Goal: Information Seeking & Learning: Learn about a topic

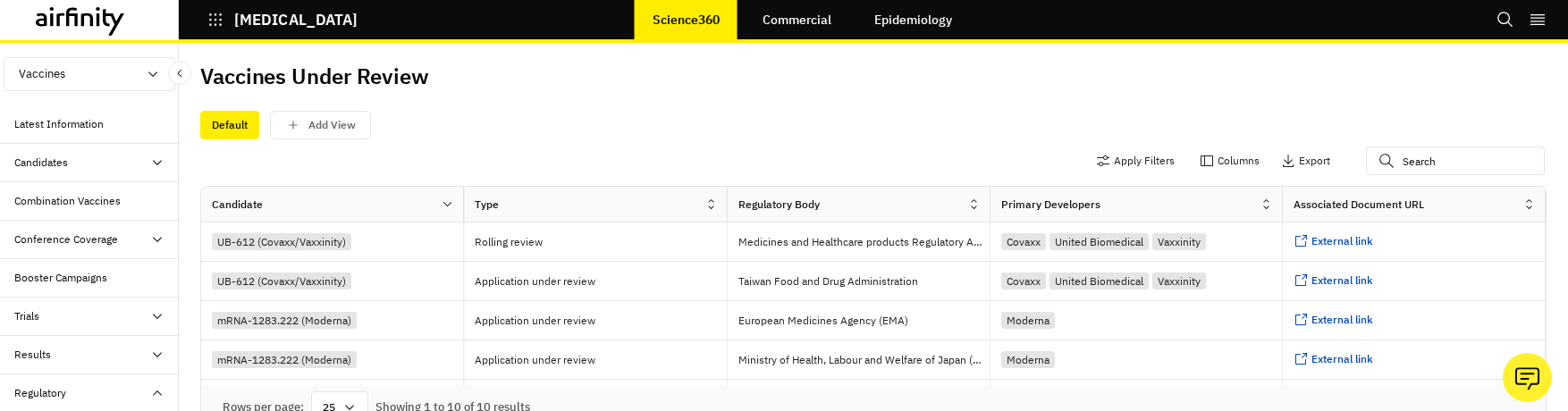
click at [586, 108] on div "Default Add View" at bounding box center [874, 121] width 1346 height 37
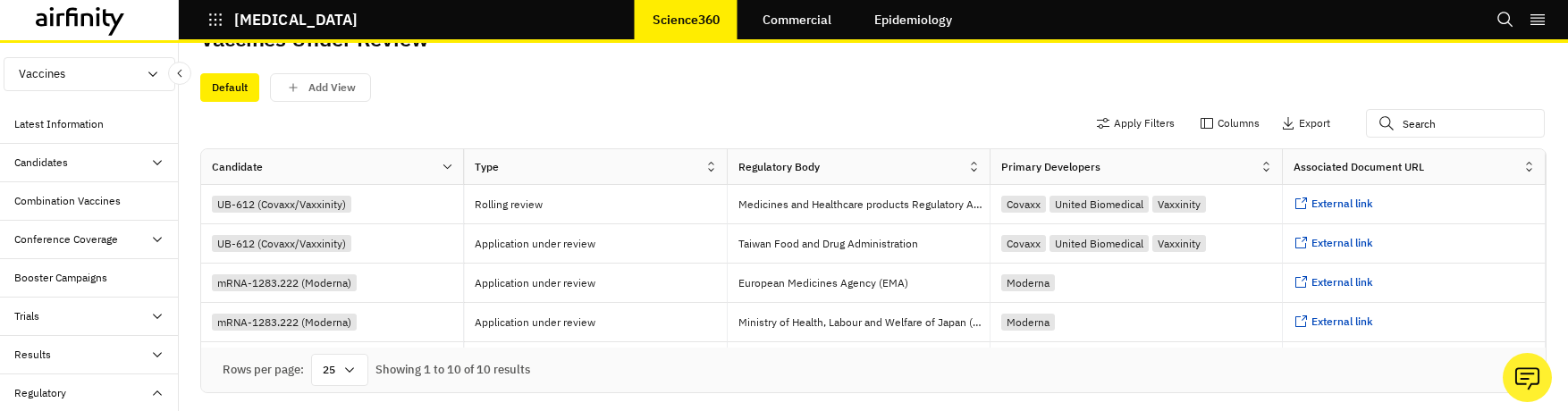
scroll to position [235, 0]
